Goal: Complete application form

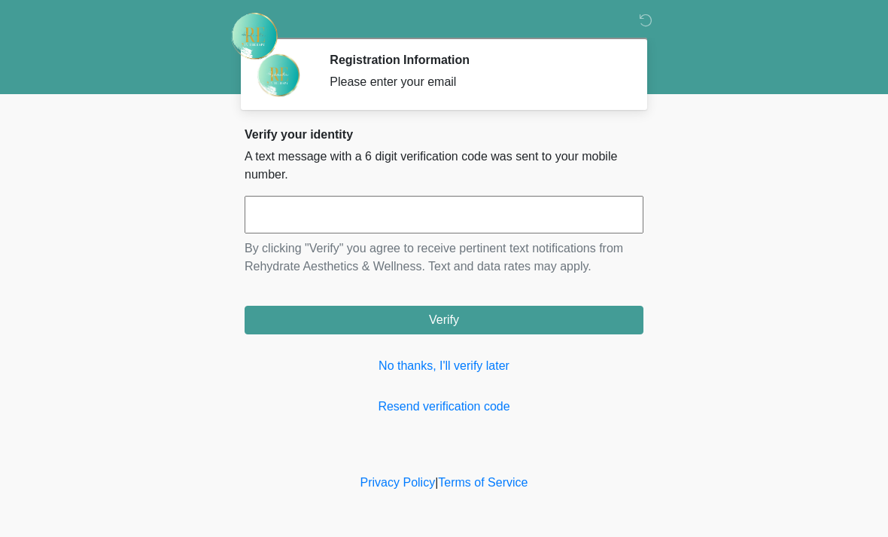
click at [400, 224] on input "text" at bounding box center [444, 215] width 399 height 38
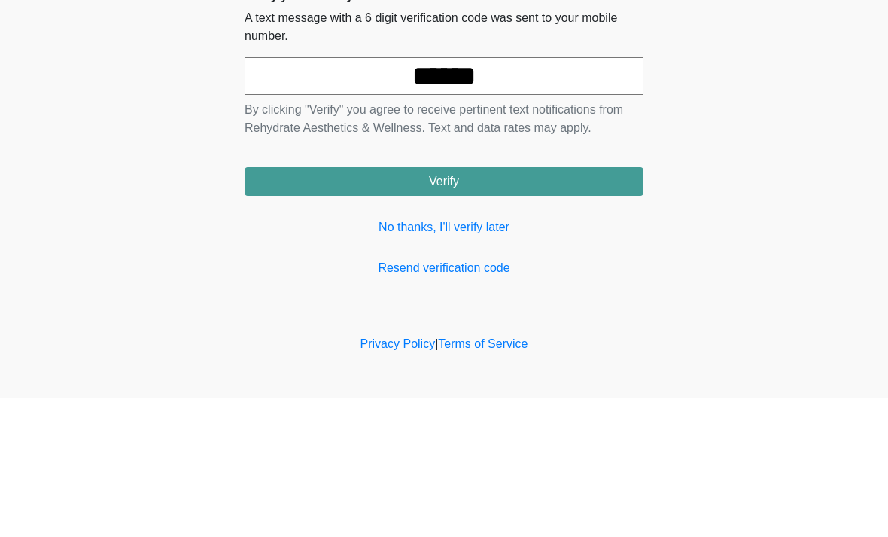
type input "******"
click at [491, 306] on button "Verify" at bounding box center [444, 320] width 399 height 29
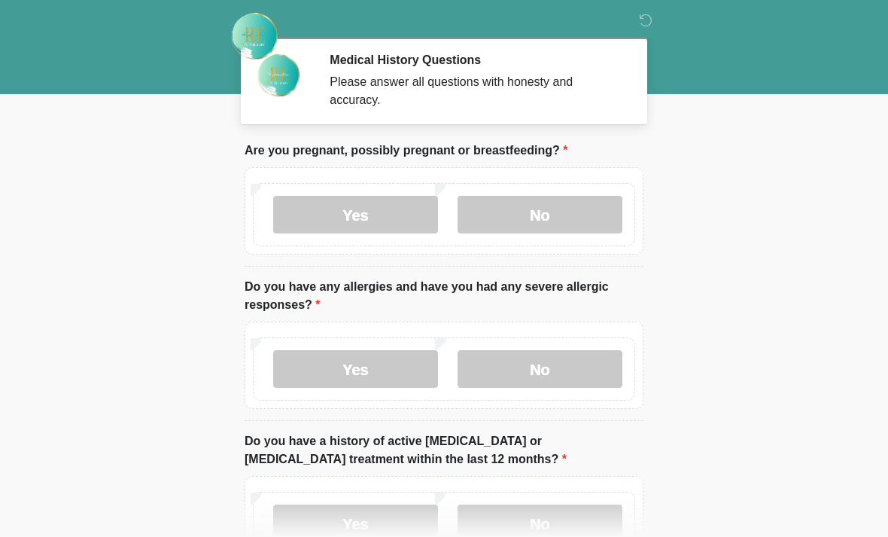
click at [554, 220] on label "No" at bounding box center [540, 215] width 165 height 38
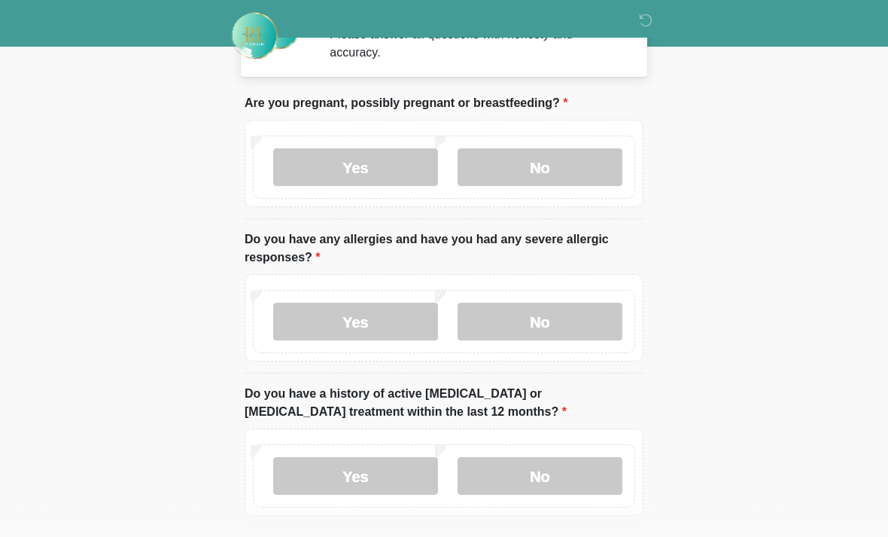
scroll to position [47, 0]
click at [369, 318] on label "Yes" at bounding box center [355, 322] width 165 height 38
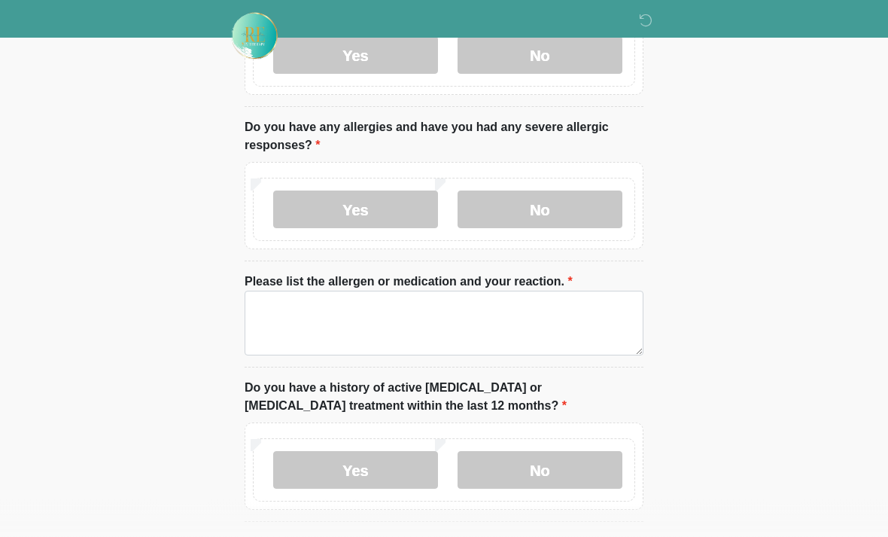
scroll to position [161, 0]
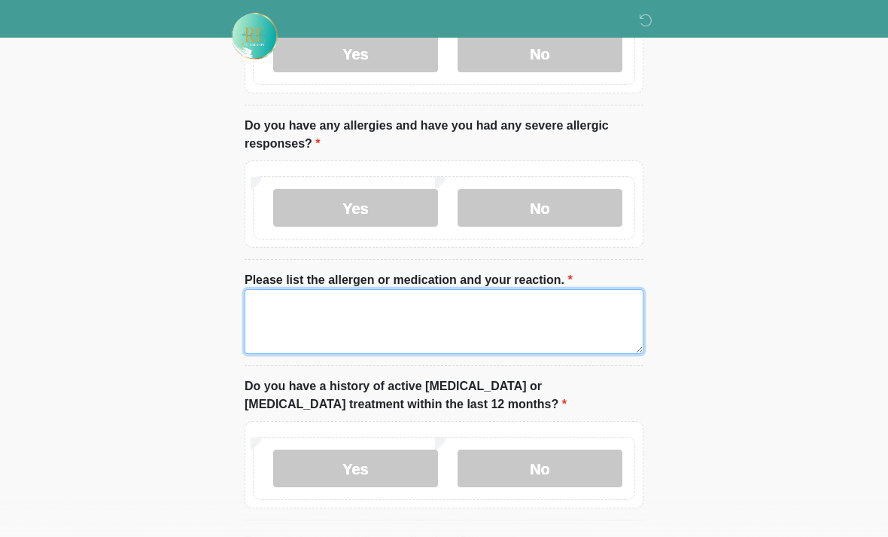
click at [290, 319] on textarea "Please list the allergen or medication and your reaction." at bounding box center [444, 321] width 399 height 65
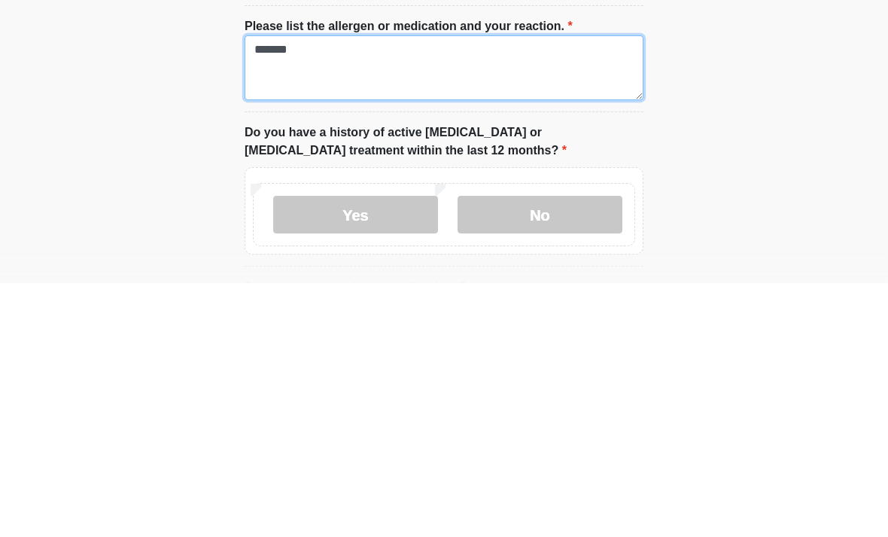
type textarea "*******"
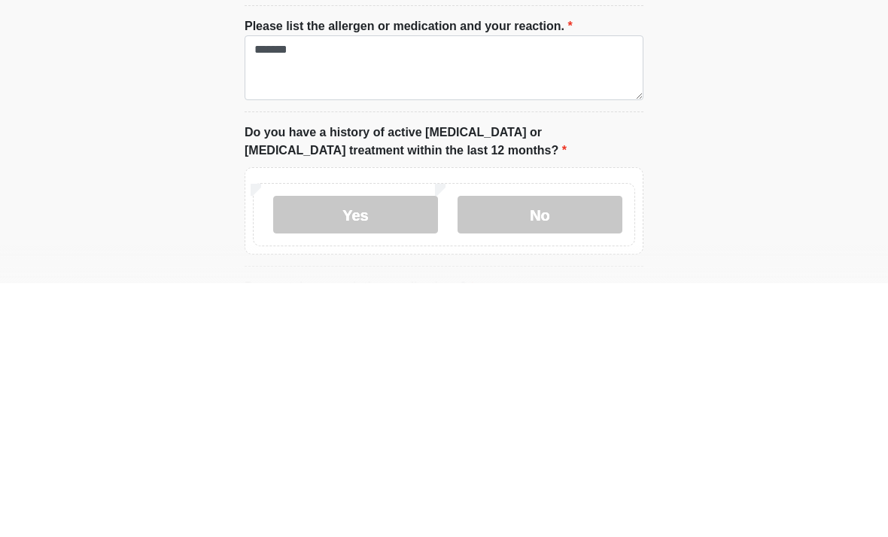
click at [531, 449] on label "No" at bounding box center [540, 468] width 165 height 38
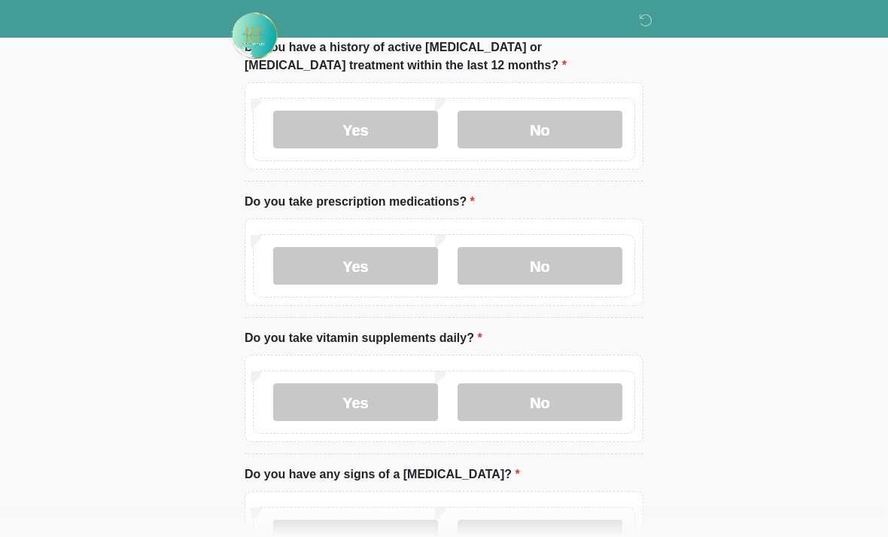
scroll to position [500, 0]
click at [536, 266] on label "No" at bounding box center [540, 266] width 165 height 38
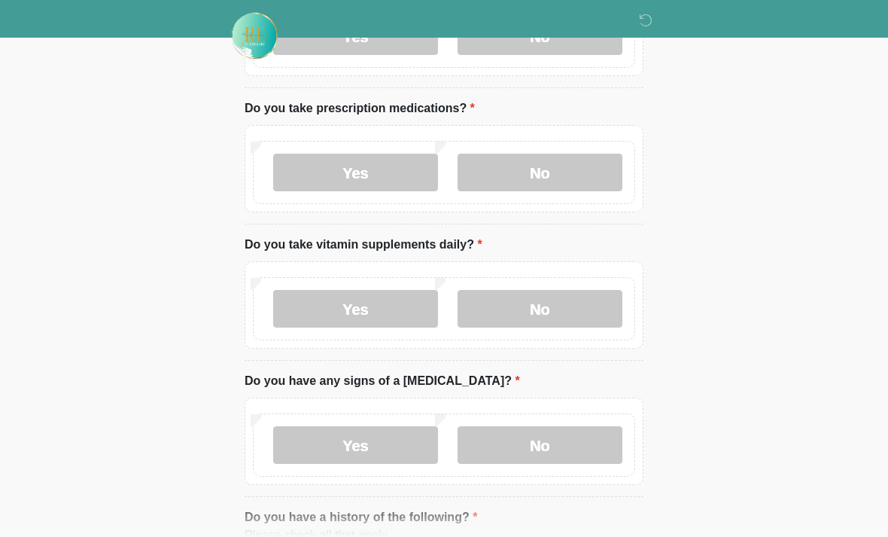
scroll to position [596, 0]
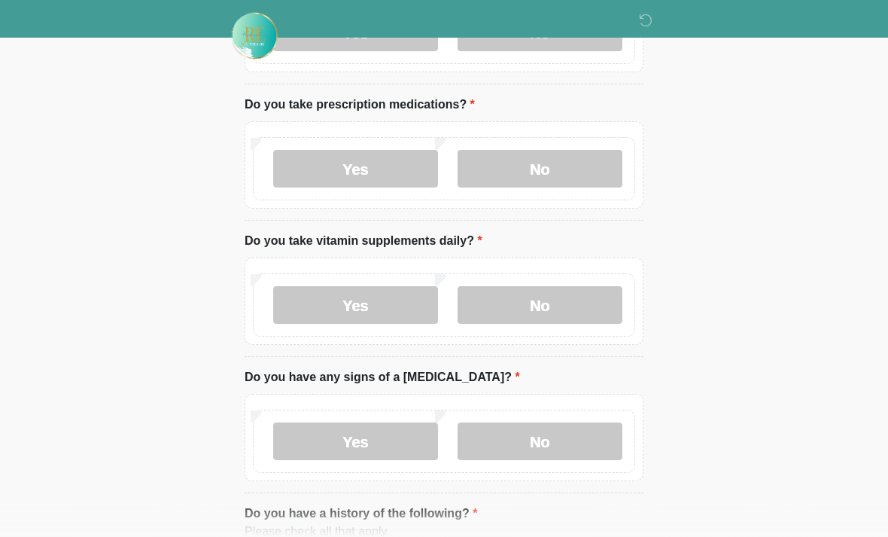
click at [540, 301] on label "No" at bounding box center [540, 306] width 165 height 38
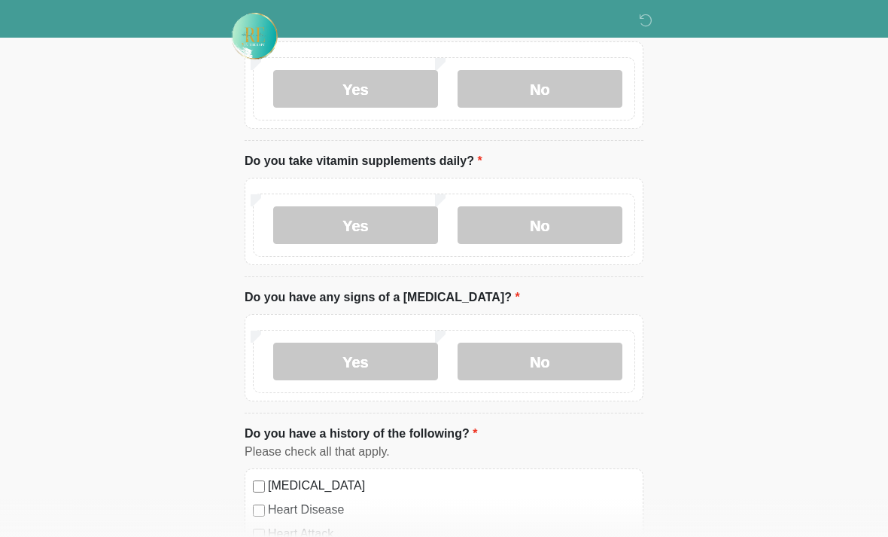
scroll to position [698, 0]
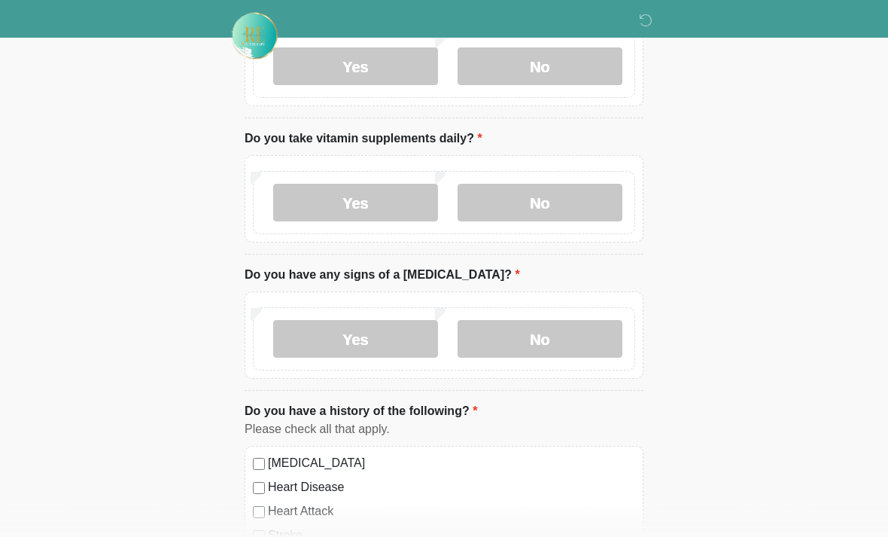
click at [537, 340] on label "No" at bounding box center [540, 340] width 165 height 38
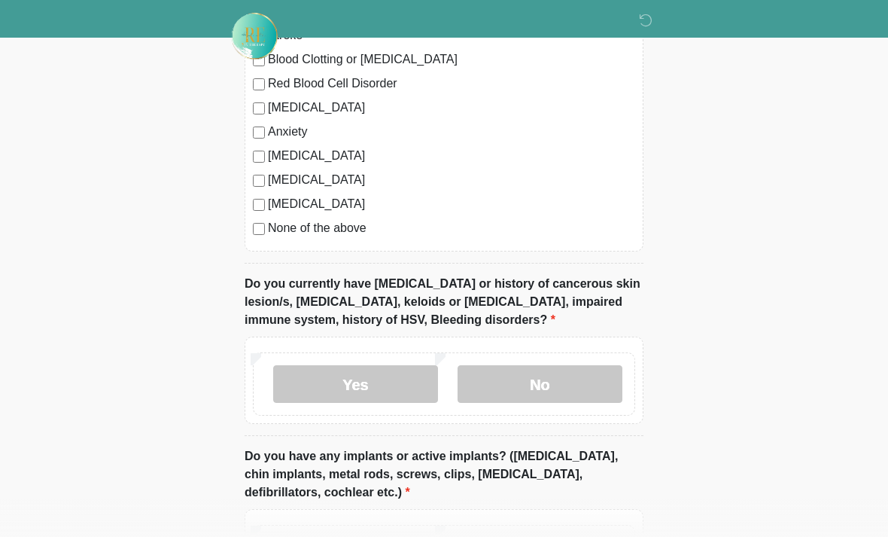
scroll to position [1230, 0]
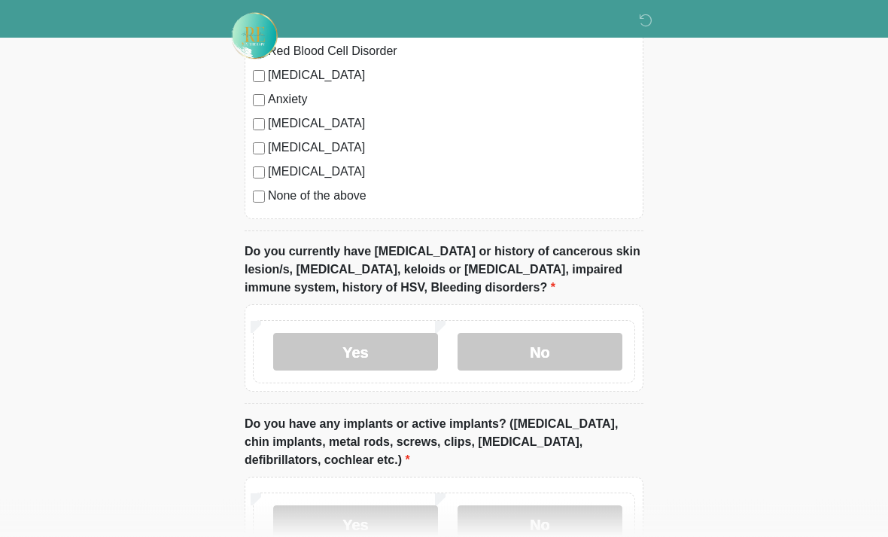
click at [544, 344] on label "No" at bounding box center [540, 352] width 165 height 38
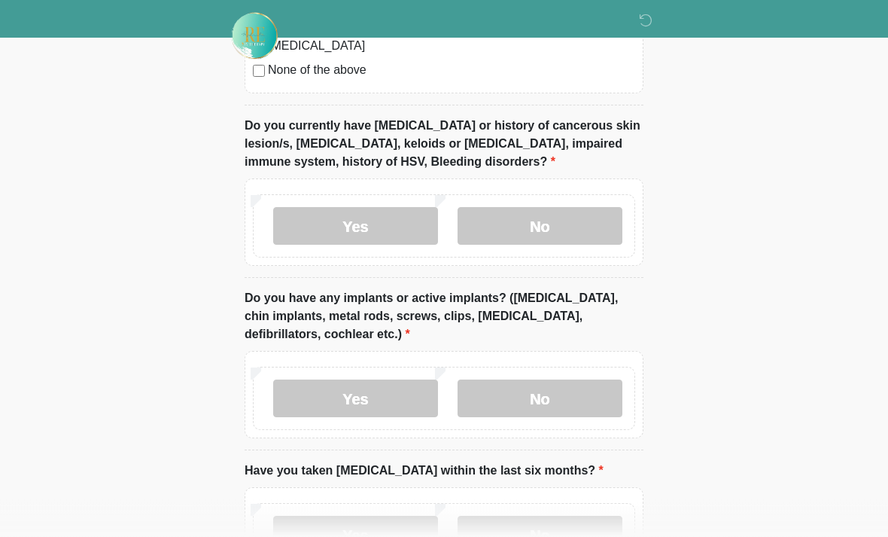
scroll to position [1357, 0]
click at [540, 404] on label "No" at bounding box center [540, 398] width 165 height 38
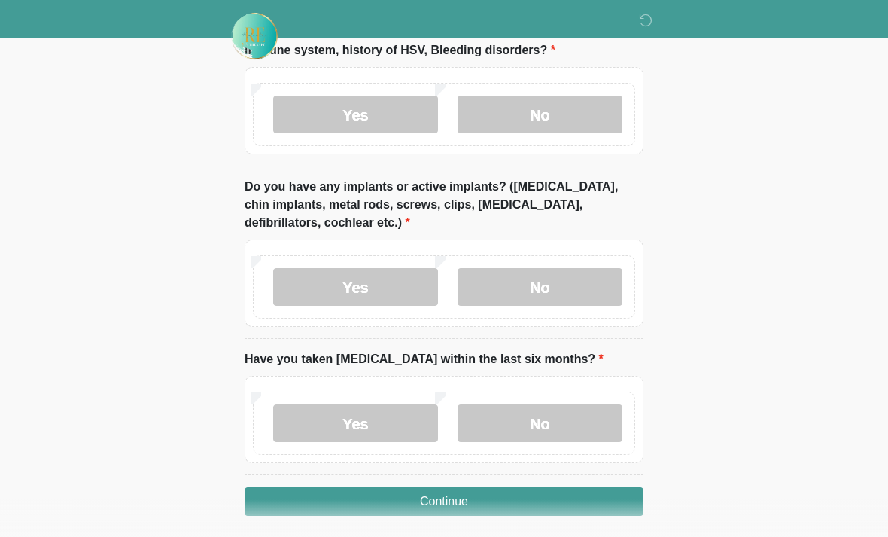
scroll to position [1476, 0]
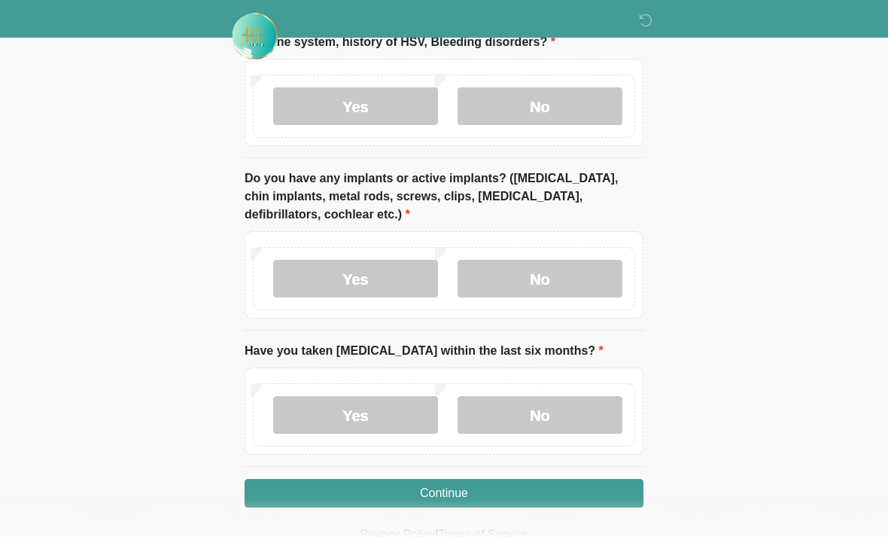
click at [534, 411] on label "No" at bounding box center [540, 415] width 165 height 38
click at [472, 495] on button "Continue" at bounding box center [444, 493] width 399 height 29
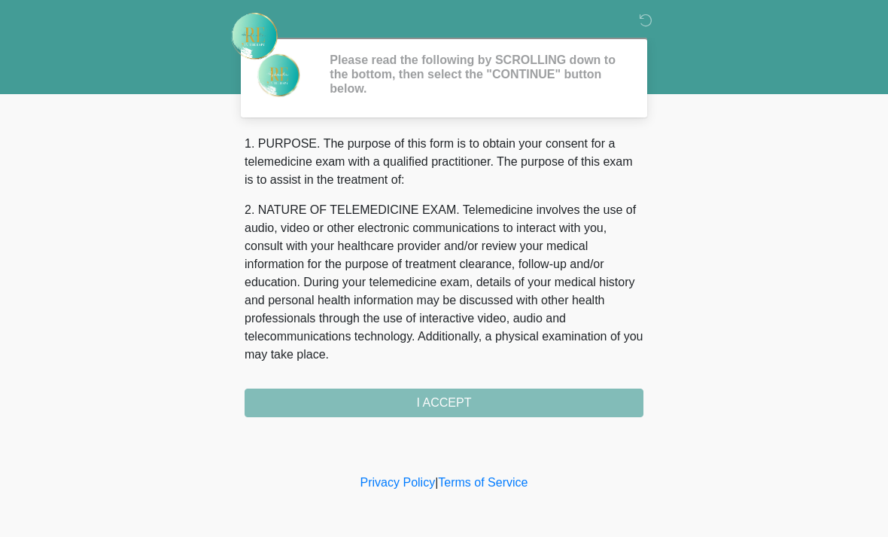
scroll to position [0, 0]
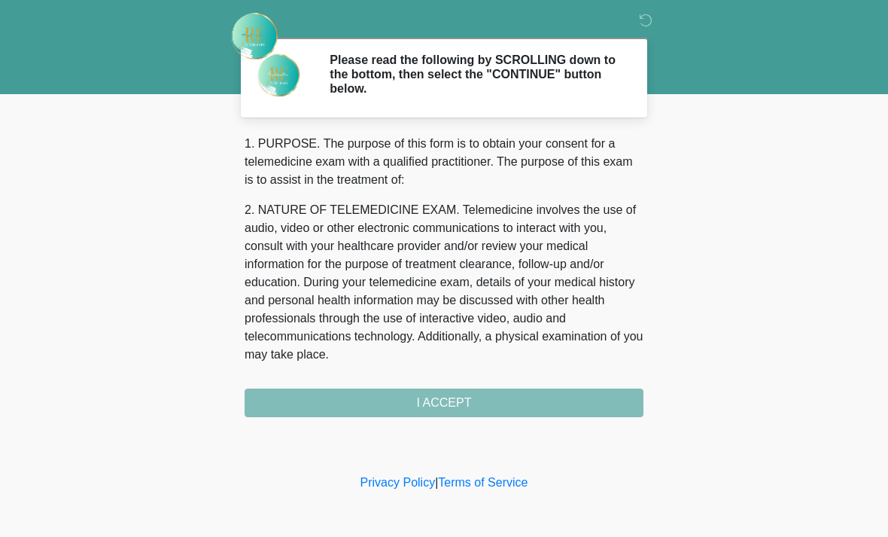
click at [458, 409] on div "1. PURPOSE. The purpose of this form is to obtain your consent for a telemedici…" at bounding box center [444, 276] width 399 height 282
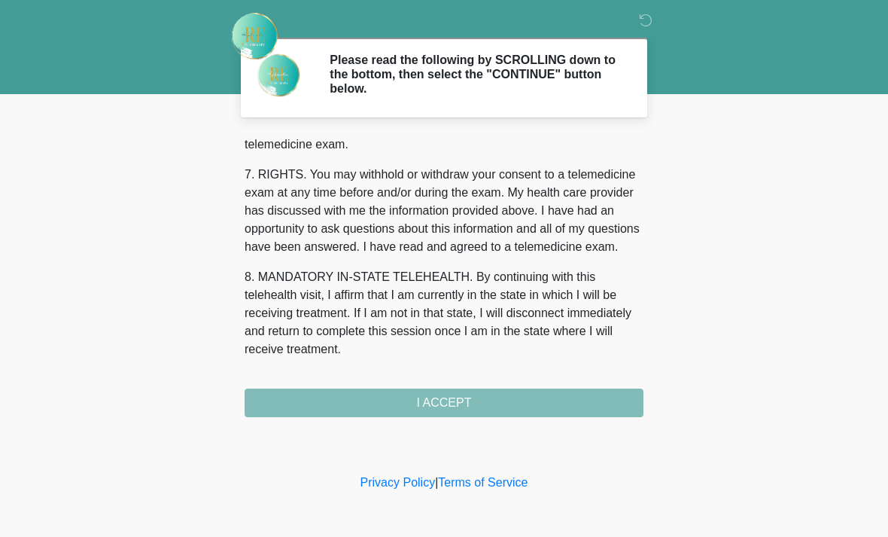
scroll to position [655, 0]
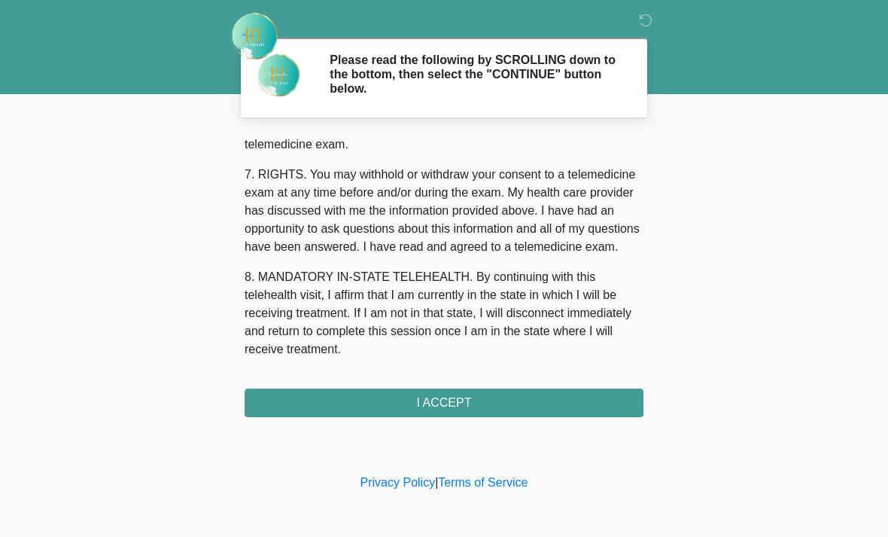
click at [452, 407] on button "I ACCEPT" at bounding box center [444, 402] width 399 height 29
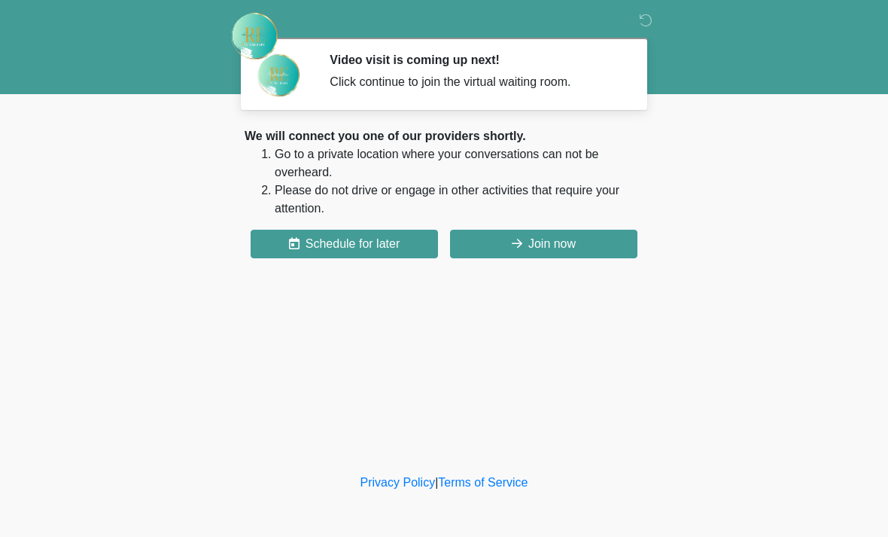
click at [564, 247] on button "Join now" at bounding box center [543, 244] width 187 height 29
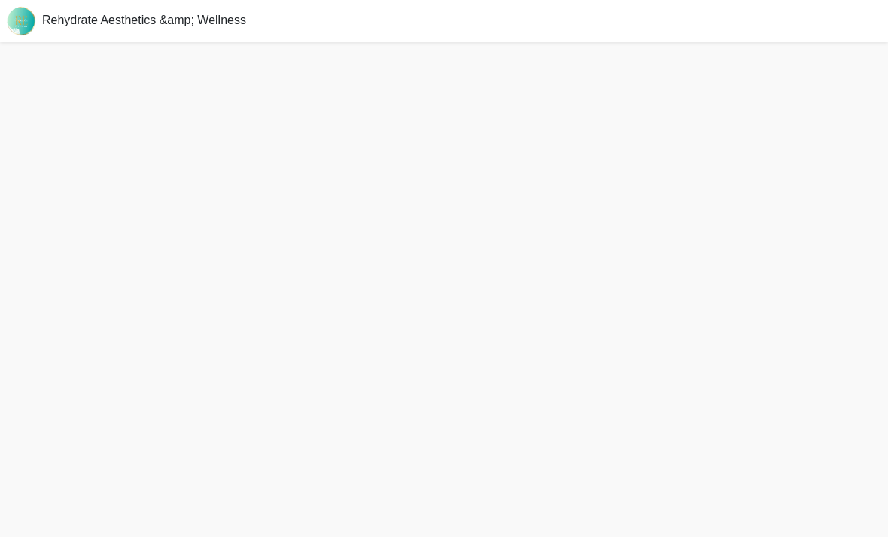
scroll to position [5, 0]
